Goal: Find specific page/section: Find specific page/section

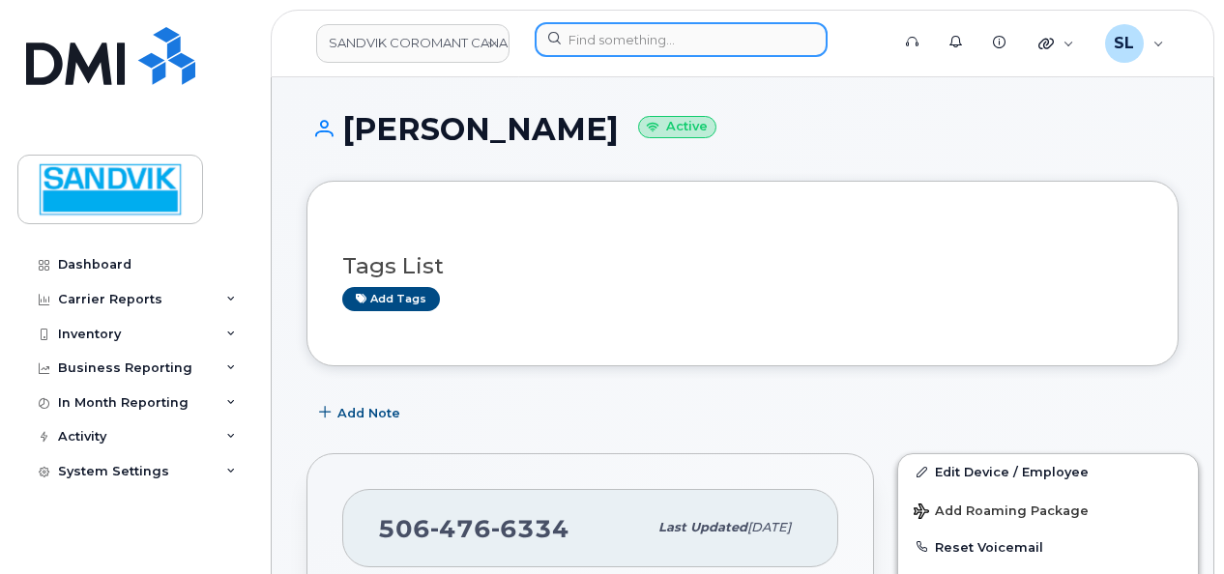
scroll to position [503, 0]
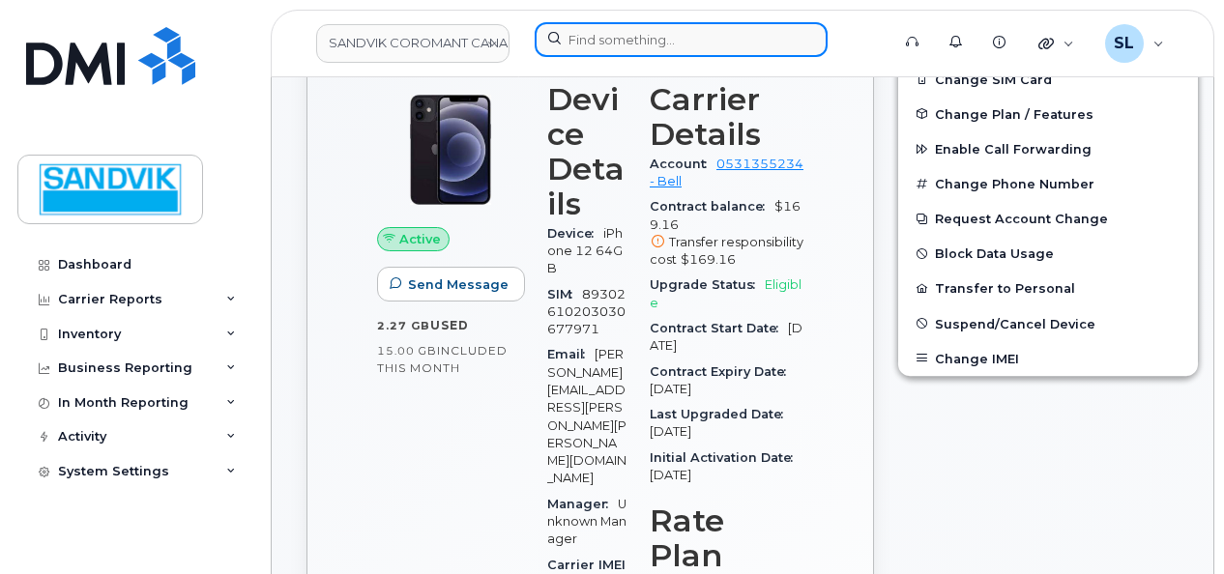
drag, startPoint x: 0, startPoint y: 0, endPoint x: 667, endPoint y: 35, distance: 668.1
click at [667, 35] on input at bounding box center [681, 39] width 293 height 35
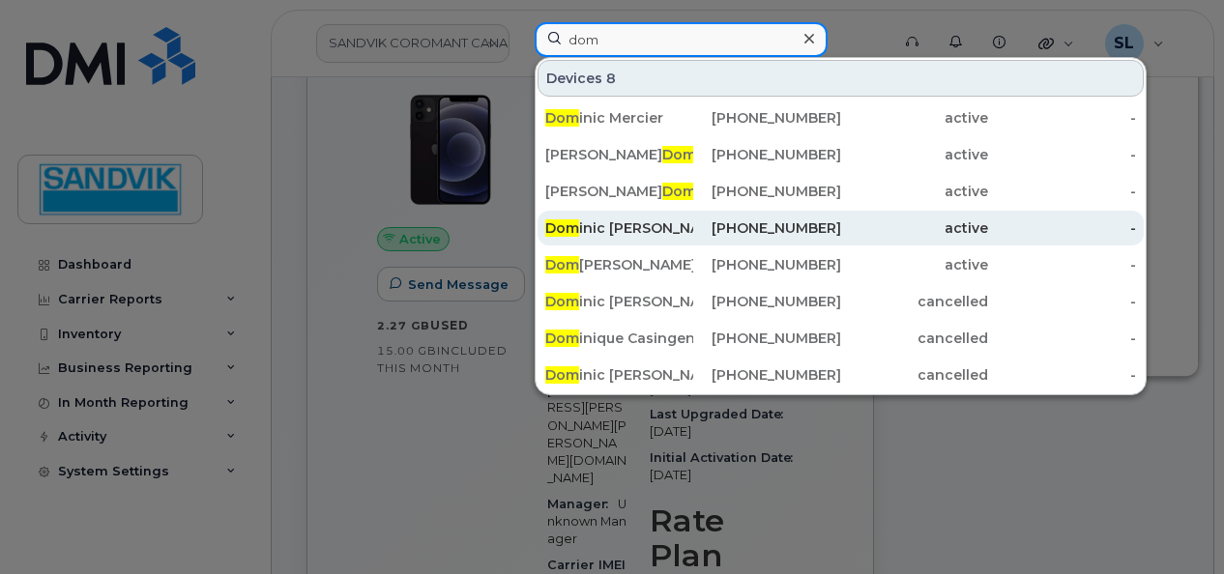
type input "dom"
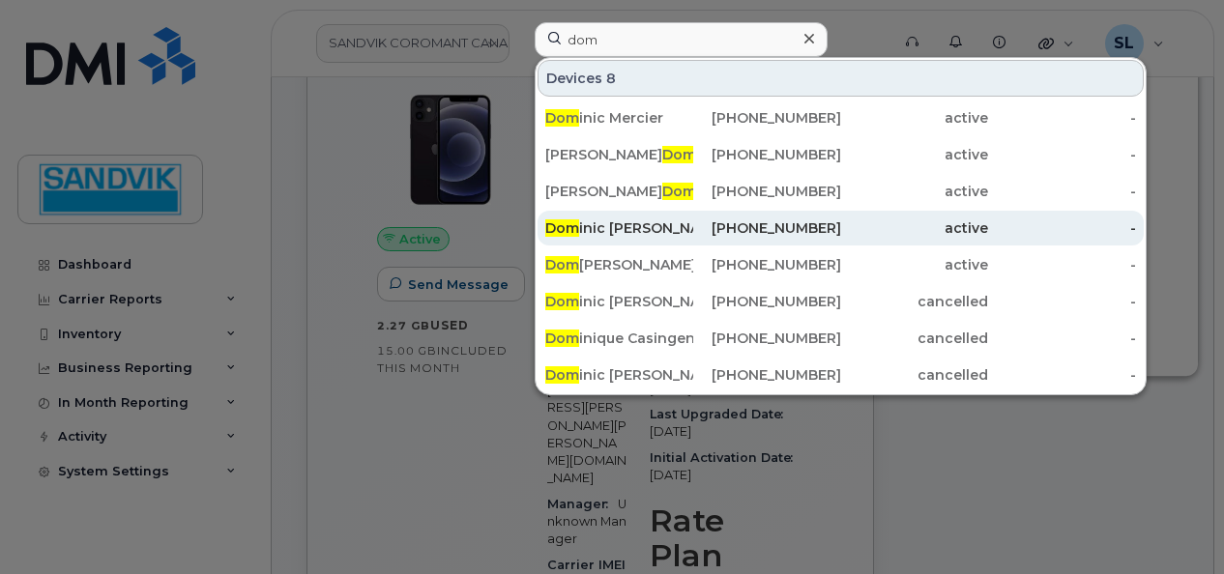
click at [651, 222] on div "Dom inic [PERSON_NAME]" at bounding box center [619, 228] width 148 height 19
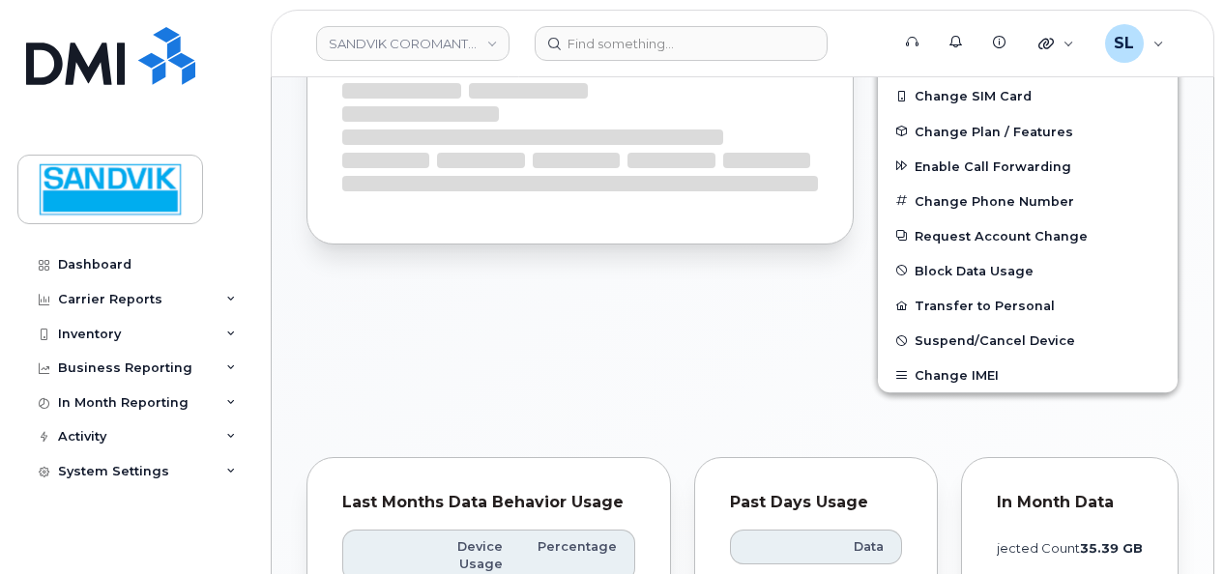
scroll to position [485, 0]
